Goal: Task Accomplishment & Management: Use online tool/utility

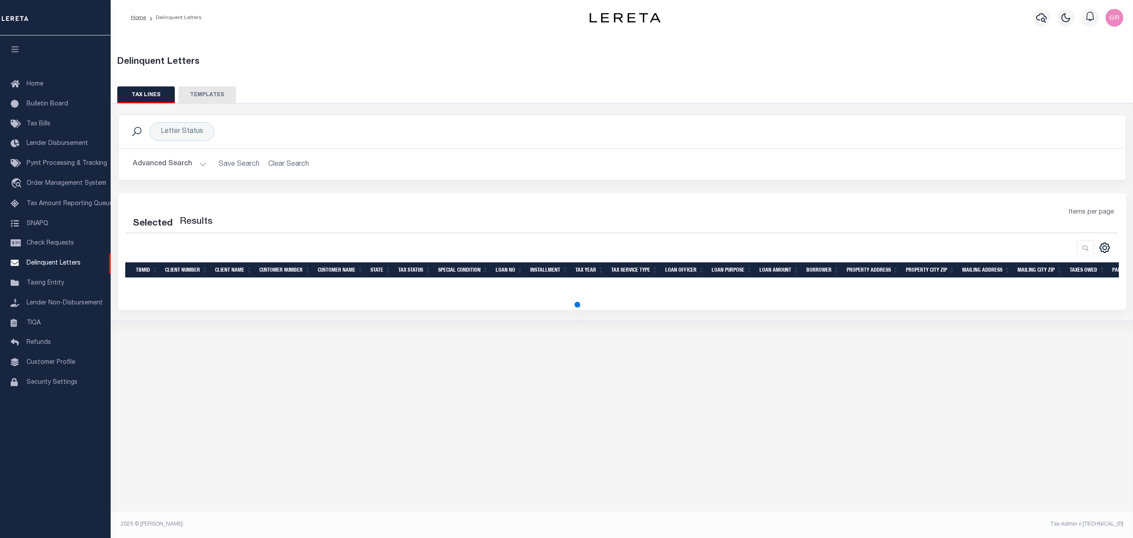
click at [217, 93] on button "TEMPLATES" at bounding box center [207, 94] width 58 height 17
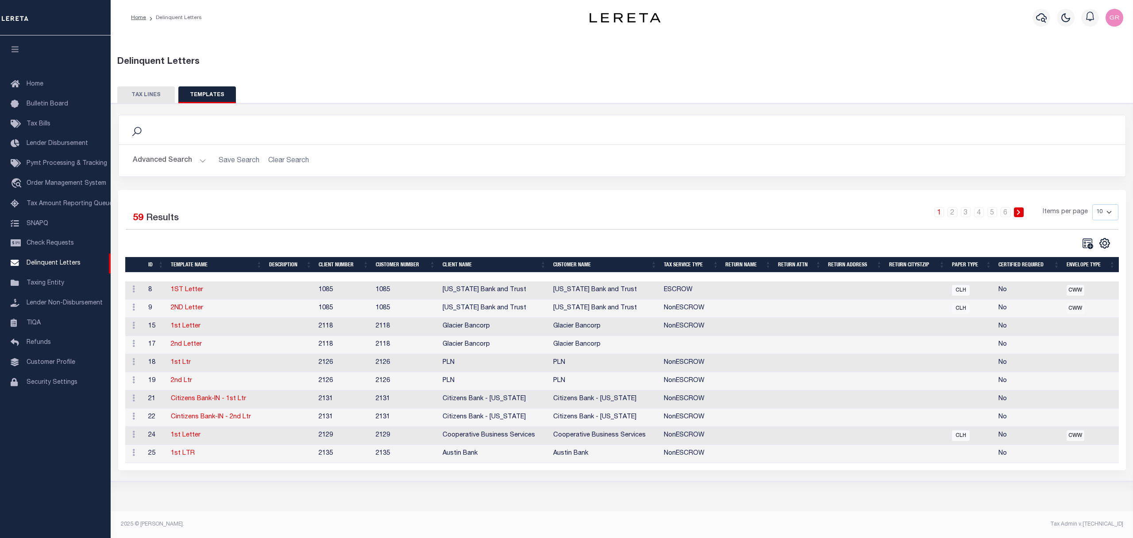
drag, startPoint x: 1101, startPoint y: 213, endPoint x: 1100, endPoint y: 218, distance: 4.4
click at [1102, 213] on select "10 25 50 100" at bounding box center [1106, 212] width 26 height 16
select select "100"
click at [1093, 205] on select "10 25 50 100" at bounding box center [1106, 212] width 26 height 16
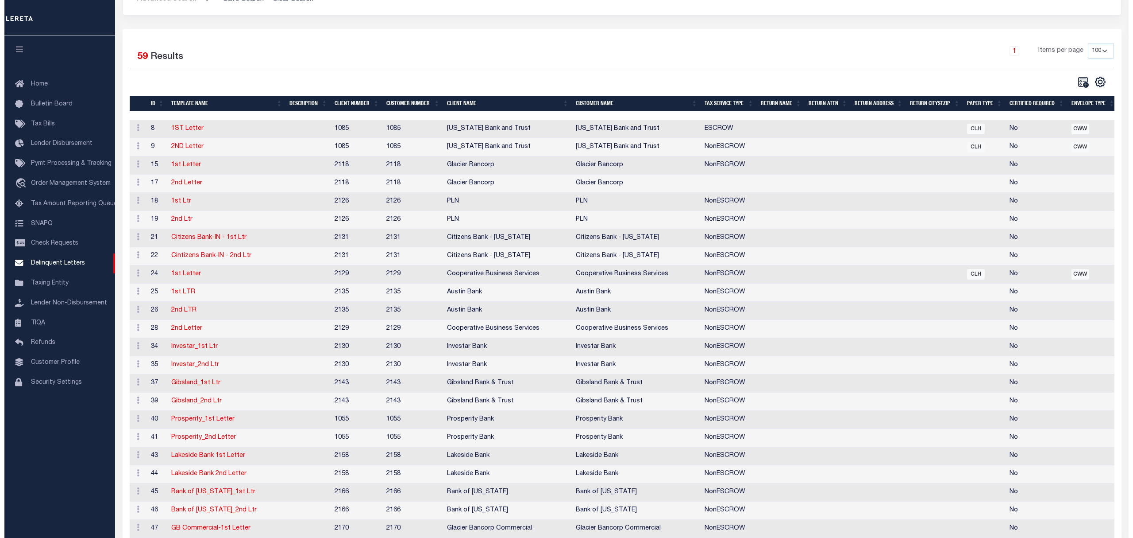
scroll to position [158, 0]
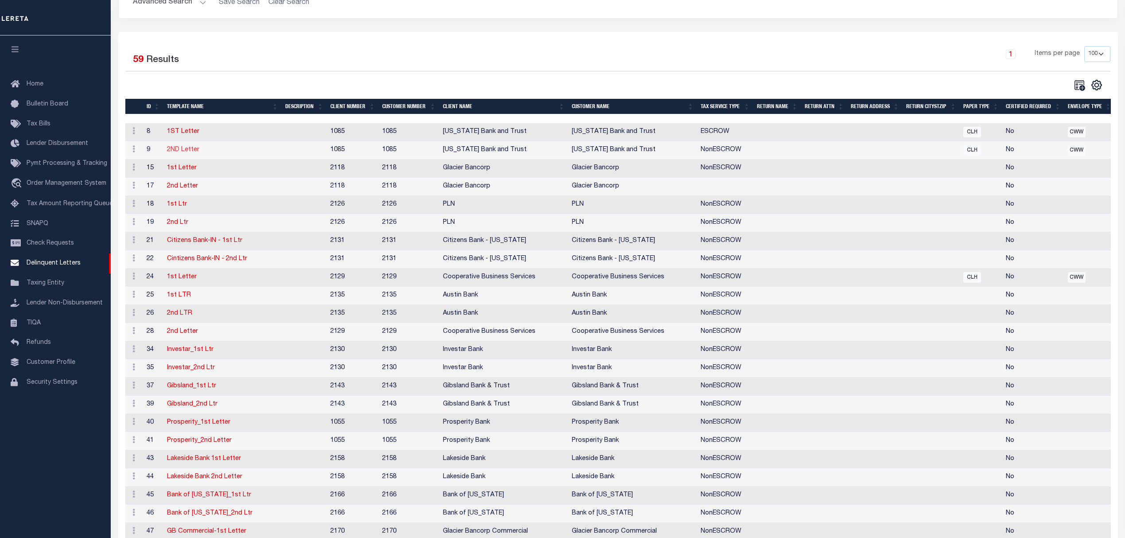
click at [188, 150] on link "2ND Letter" at bounding box center [183, 150] width 32 height 6
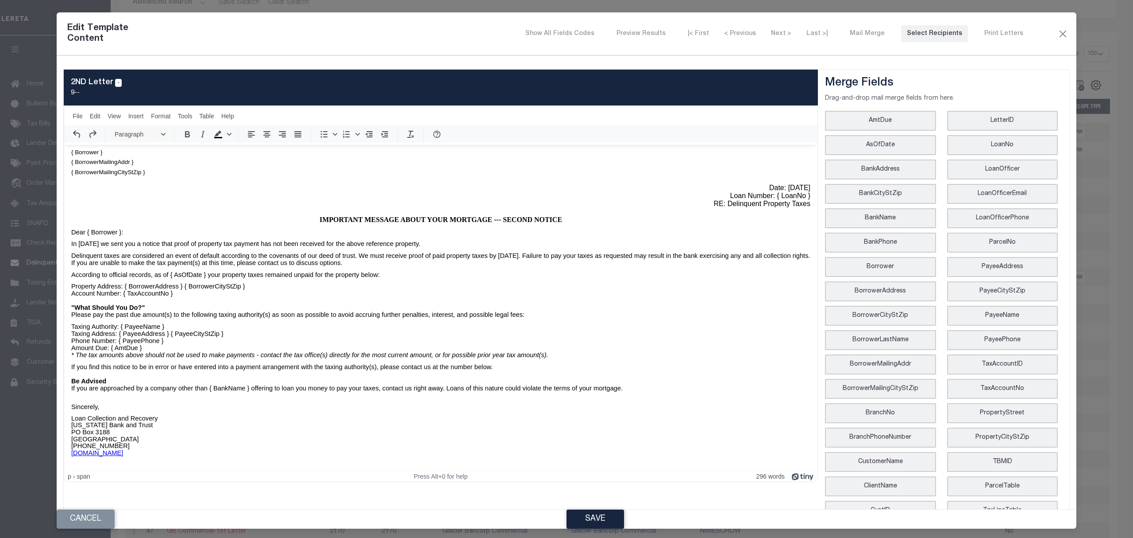
scroll to position [107, 0]
drag, startPoint x: 457, startPoint y: 246, endPoint x: 508, endPoint y: 242, distance: 50.6
click at [508, 252] on p "Delinquent taxes are considered an event of default according to the covenants …" at bounding box center [440, 259] width 739 height 14
click at [78, 120] on span "File" at bounding box center [78, 115] width 10 height 7
click at [88, 160] on div "Print... Ctrl+P" at bounding box center [103, 153] width 62 height 14
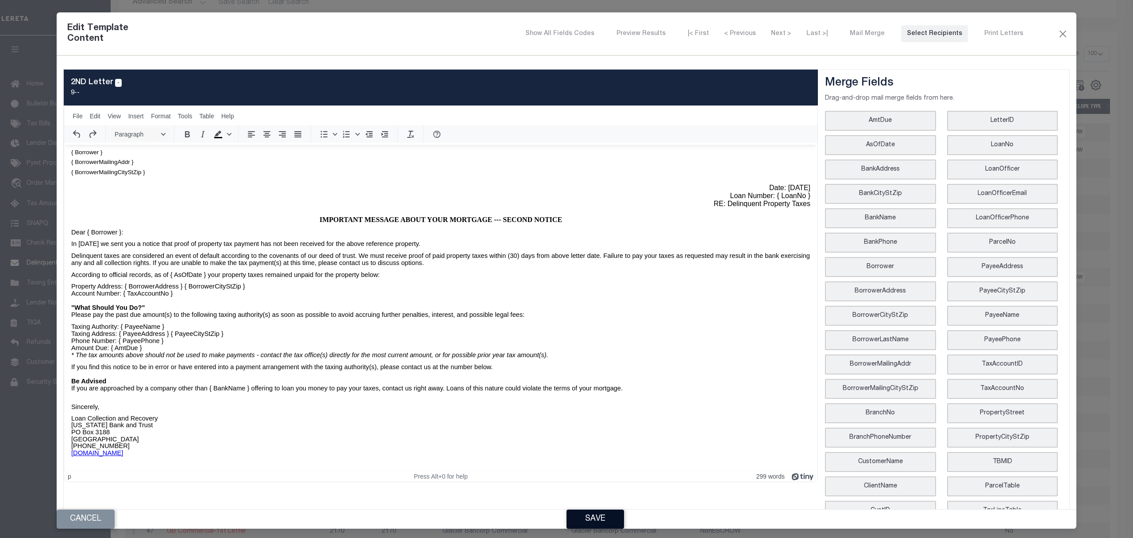
click at [574, 517] on button "Save" at bounding box center [596, 518] width 58 height 19
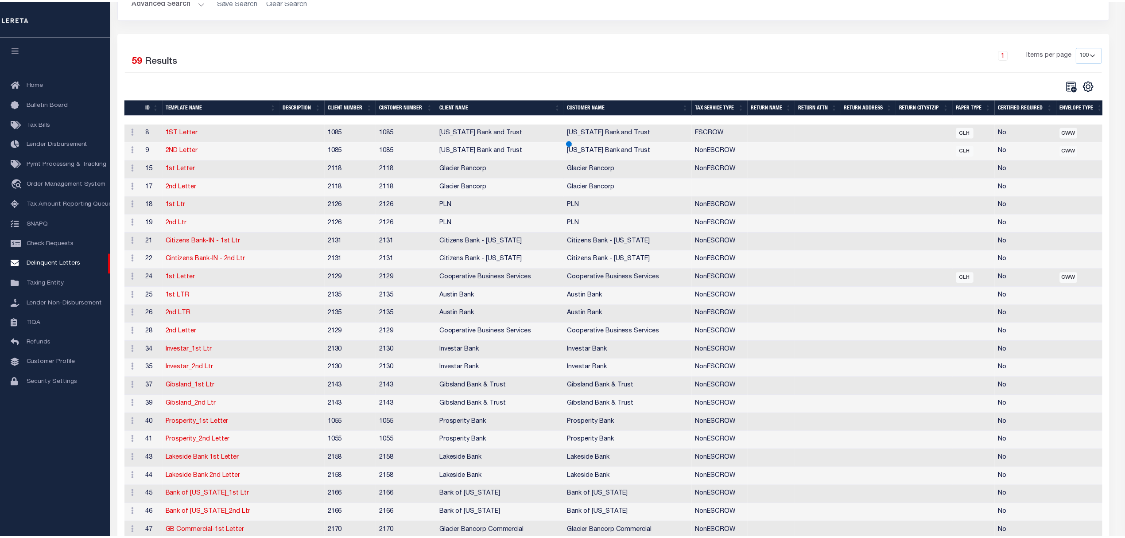
scroll to position [0, 0]
